Goal: Task Accomplishment & Management: Use online tool/utility

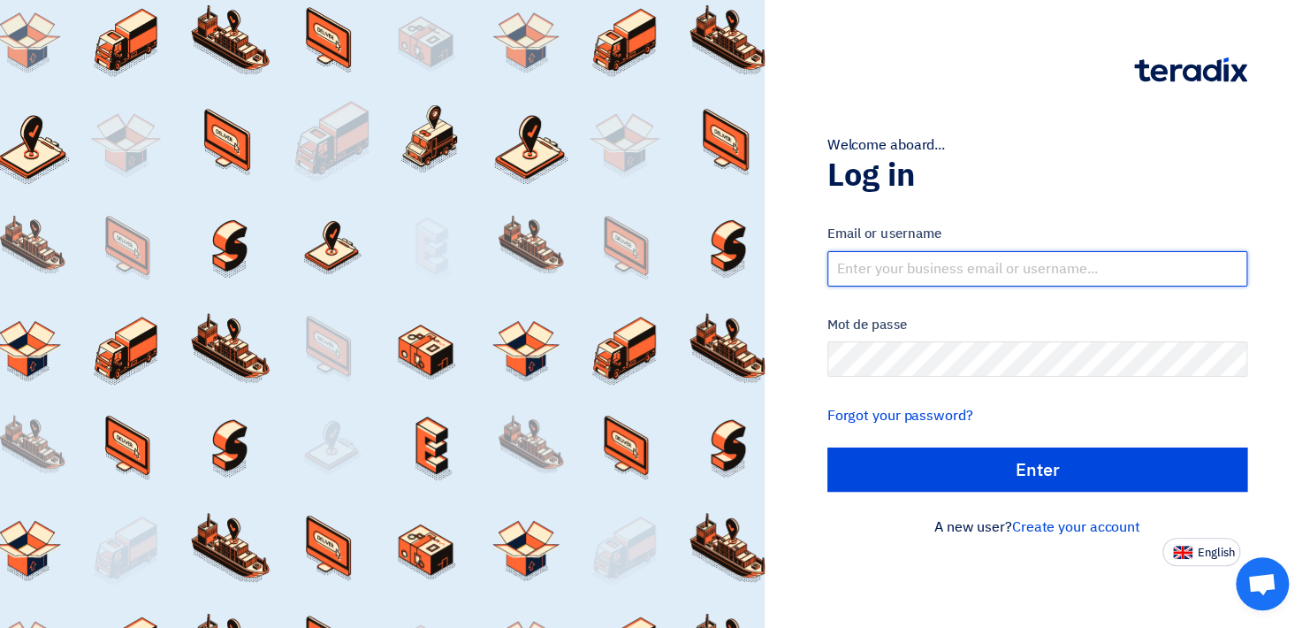
click at [899, 274] on input "text" at bounding box center [1037, 268] width 421 height 35
click at [992, 278] on input "text" at bounding box center [1037, 268] width 421 height 35
paste input "[DOMAIN_NAME][EMAIL_ADDRESS][DOMAIN_NAME]"
type input "[DOMAIN_NAME][EMAIL_ADDRESS][DOMAIN_NAME]"
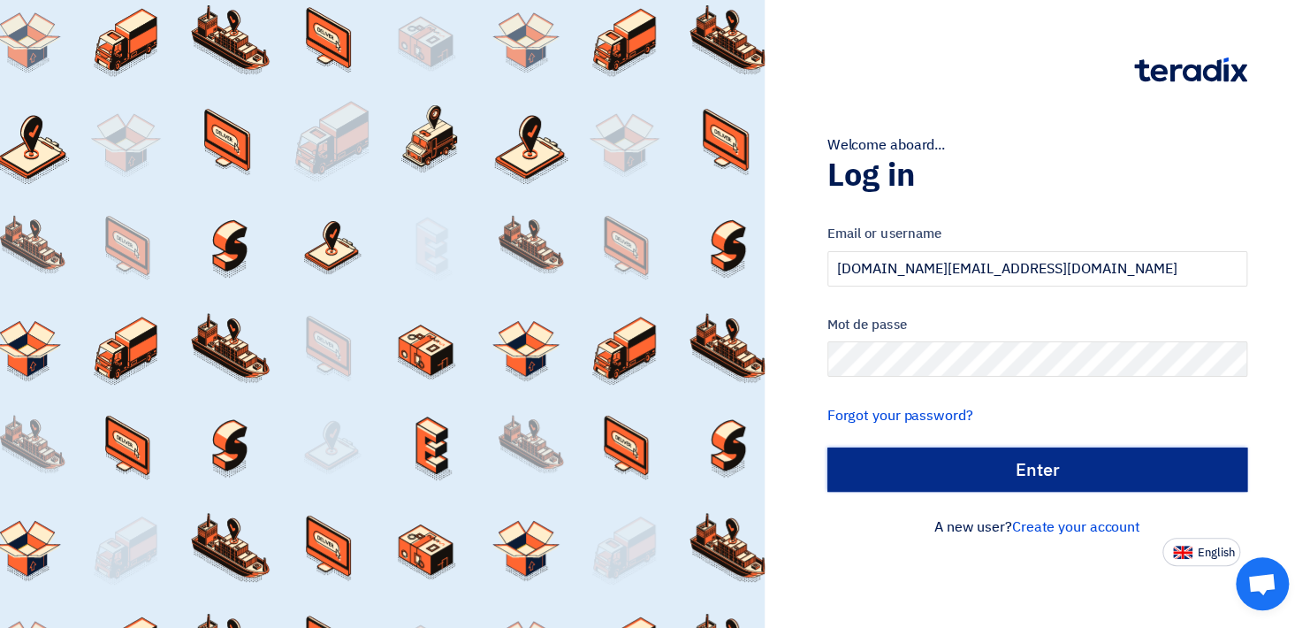
click at [1024, 466] on input "الدخول" at bounding box center [1037, 469] width 421 height 44
type input "Sign in"
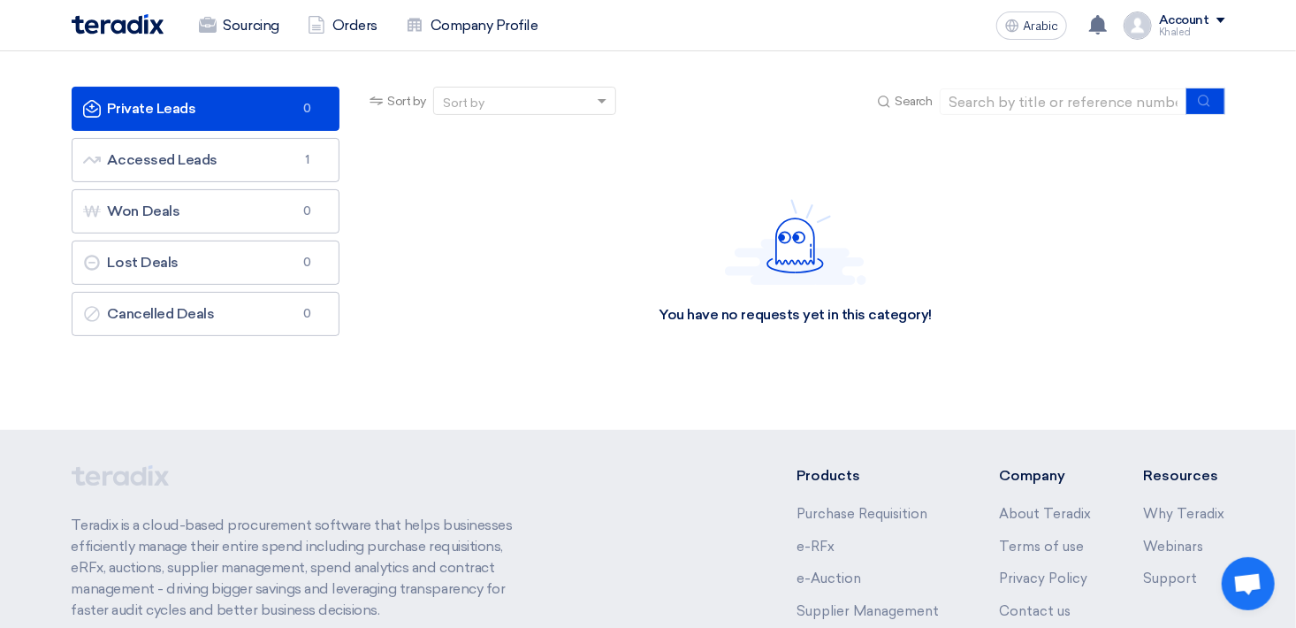
scroll to position [177, 0]
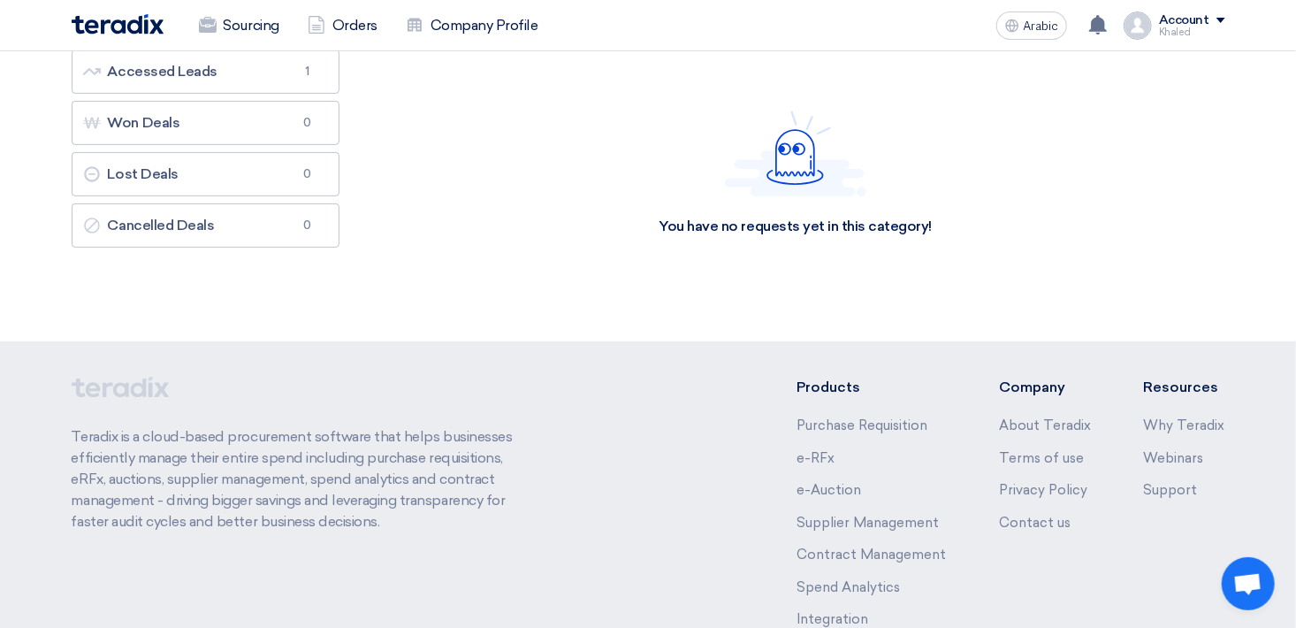
click at [719, 575] on div "Teradix is a cloud-based procurement software that helps businesses efficiently…" at bounding box center [649, 516] width 1154 height 279
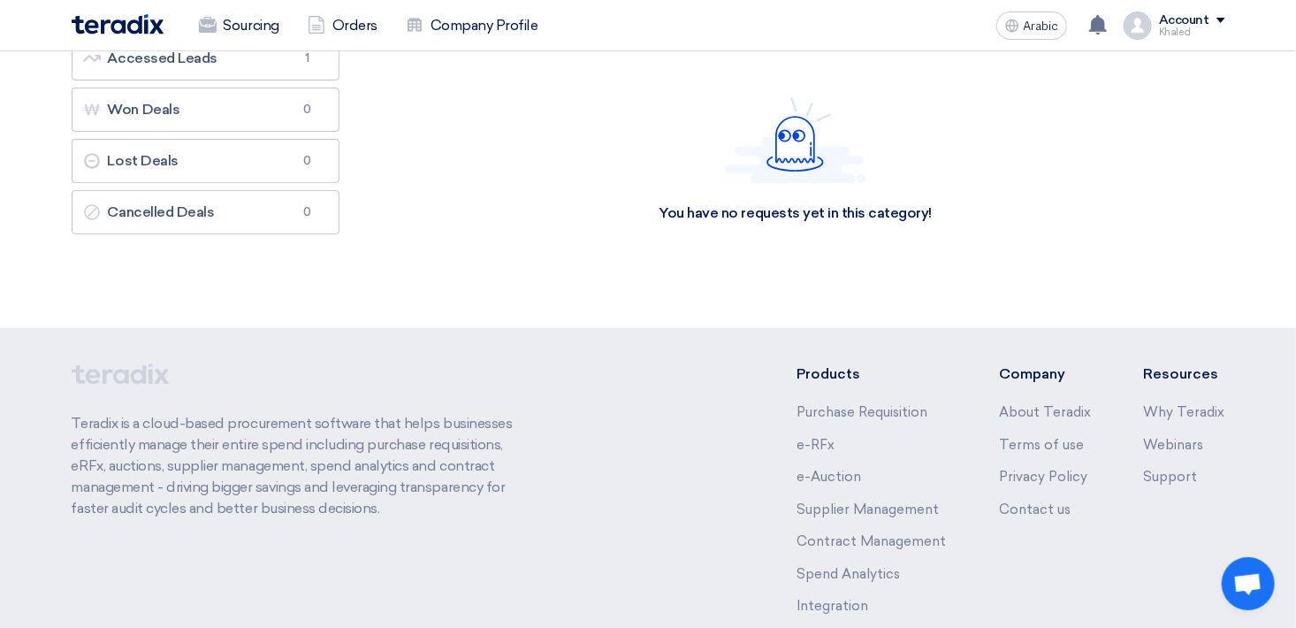
scroll to position [0, 0]
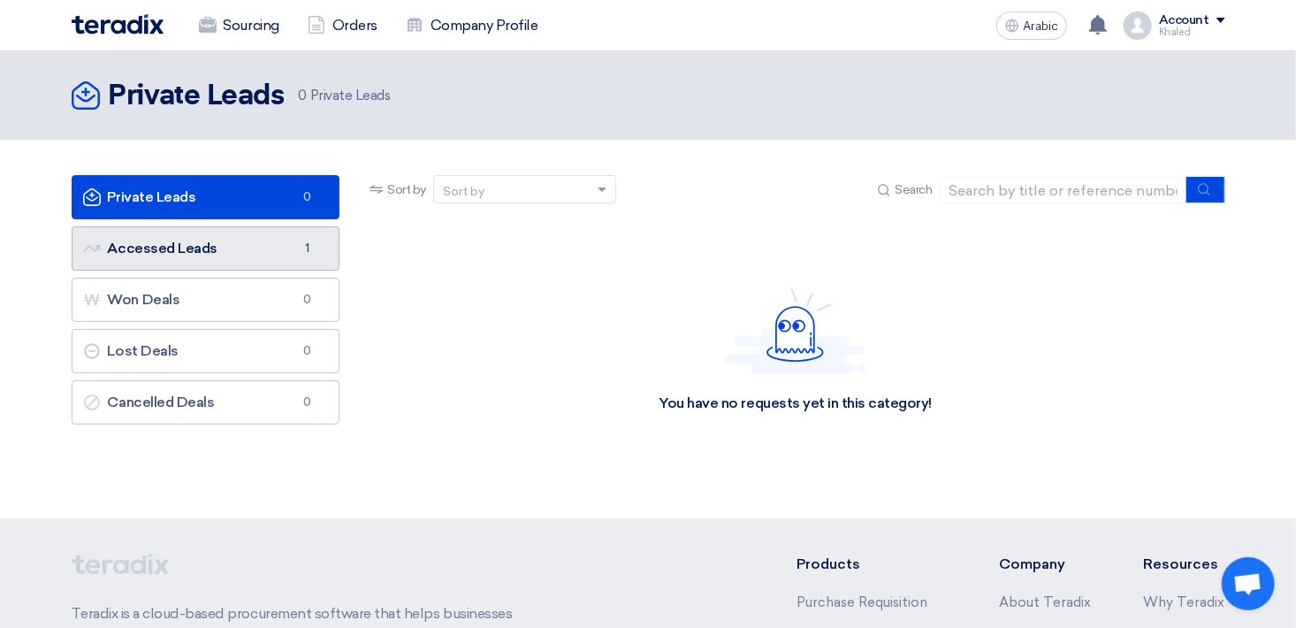
click at [294, 259] on link "Accessed Leads Accessed Leads 1" at bounding box center [206, 248] width 269 height 44
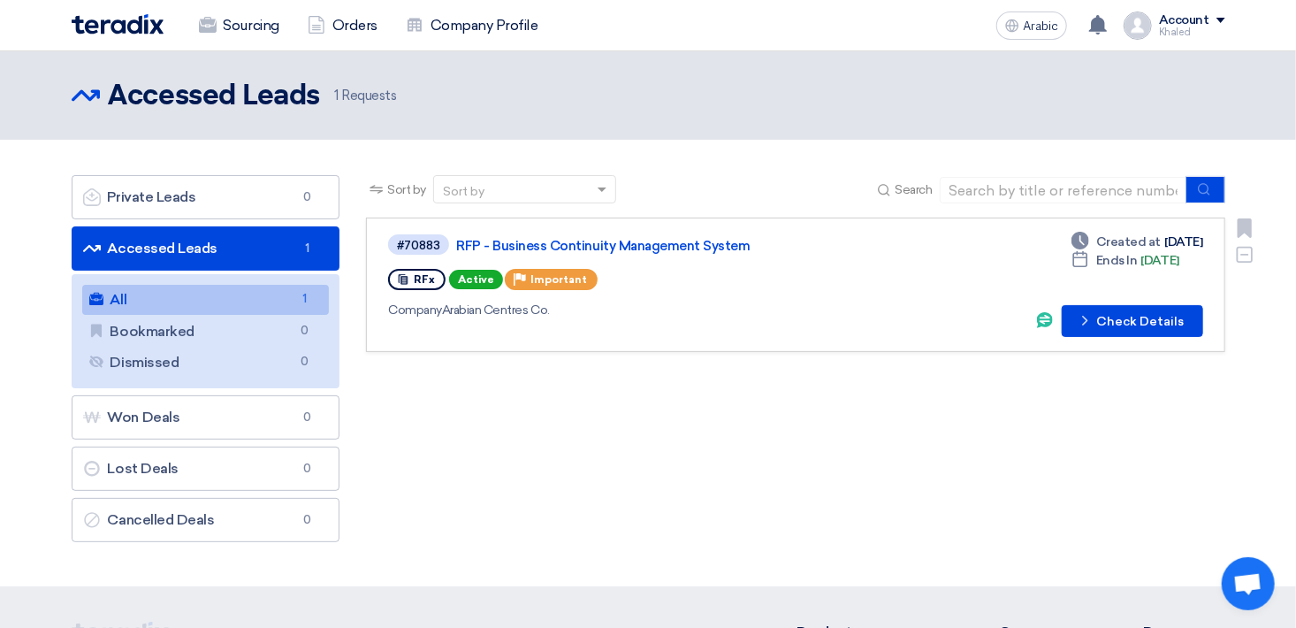
click at [417, 278] on span "RFx" at bounding box center [424, 279] width 21 height 12
click at [537, 275] on span "Important" at bounding box center [558, 279] width 57 height 12
click at [414, 278] on span "RFx" at bounding box center [424, 279] width 21 height 12
click at [1087, 320] on icon "Check details" at bounding box center [1085, 320] width 17 height 17
